Goal: Task Accomplishment & Management: Manage account settings

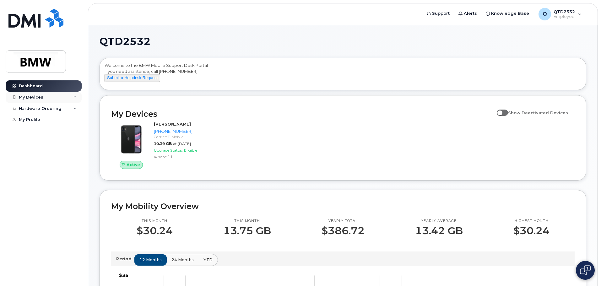
click at [44, 96] on div "My Devices" at bounding box center [44, 97] width 76 height 11
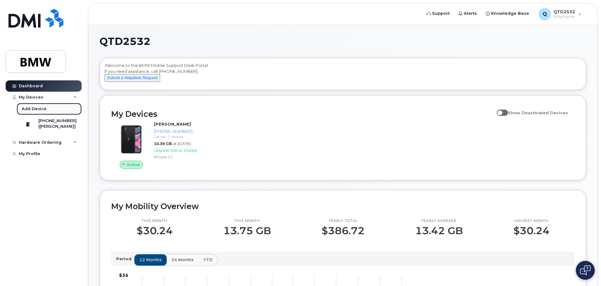
click at [44, 110] on div "Add Device" at bounding box center [34, 109] width 25 height 6
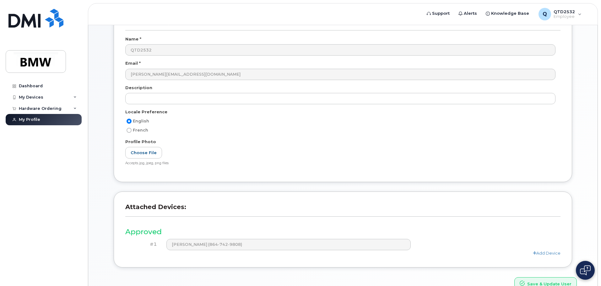
scroll to position [87, 0]
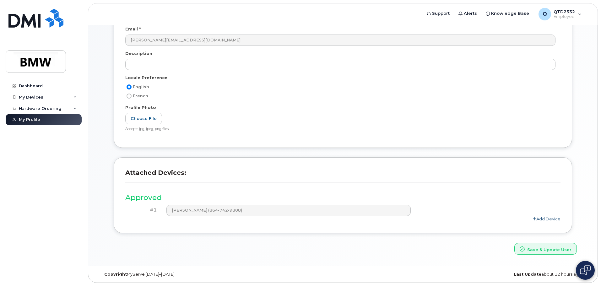
click at [549, 220] on link "Add Device" at bounding box center [547, 218] width 28 height 5
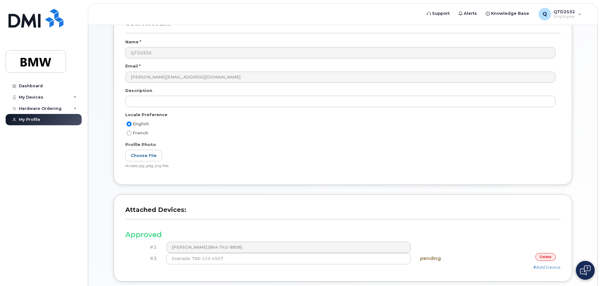
scroll to position [98, 0]
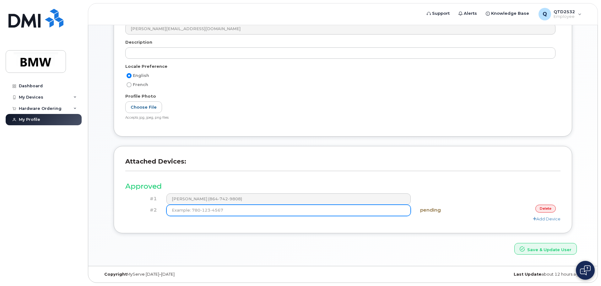
click at [392, 210] on input at bounding box center [289, 210] width 245 height 11
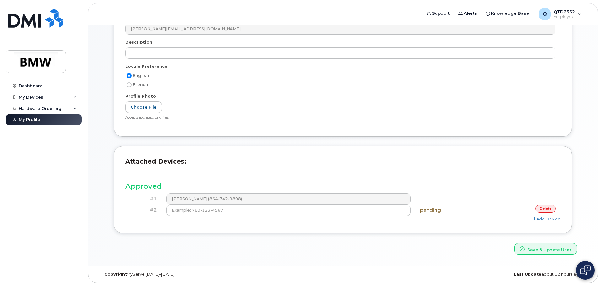
click at [435, 211] on h4 "pending" at bounding box center [451, 210] width 63 height 5
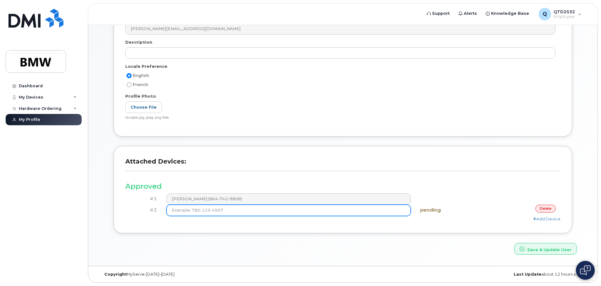
click at [326, 213] on input at bounding box center [289, 210] width 245 height 11
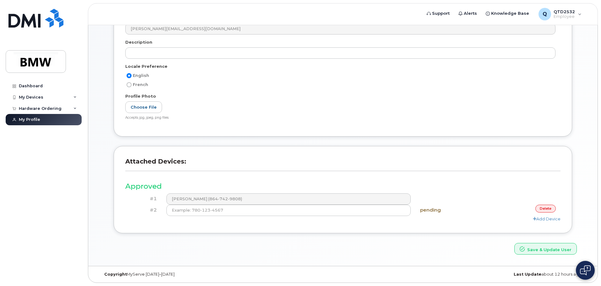
click at [558, 210] on div "delete" at bounding box center [524, 209] width 73 height 8
click at [555, 210] on div "delete" at bounding box center [524, 209] width 73 height 8
click at [551, 208] on link "delete" at bounding box center [546, 209] width 20 height 8
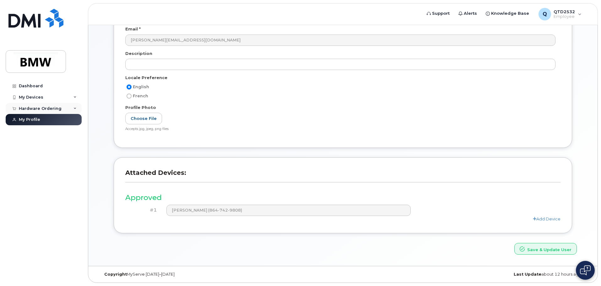
click at [73, 114] on div "Hardware Ordering" at bounding box center [44, 108] width 76 height 11
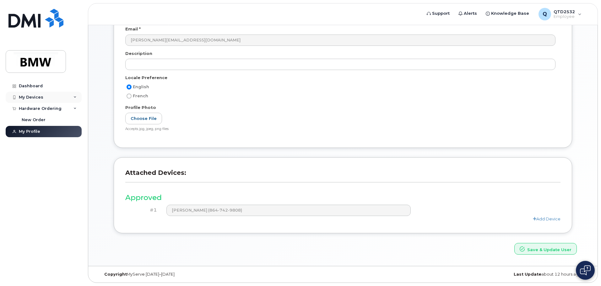
click at [63, 99] on div "My Devices" at bounding box center [44, 97] width 76 height 11
